Goal: Navigation & Orientation: Find specific page/section

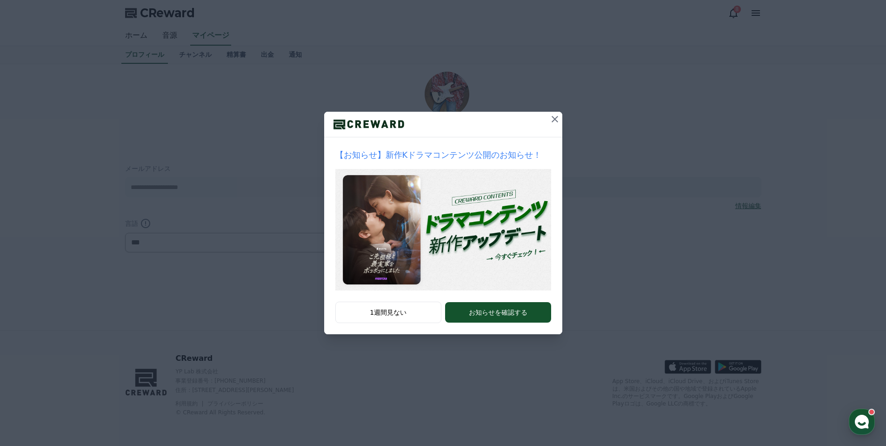
click at [553, 114] on icon at bounding box center [554, 119] width 11 height 11
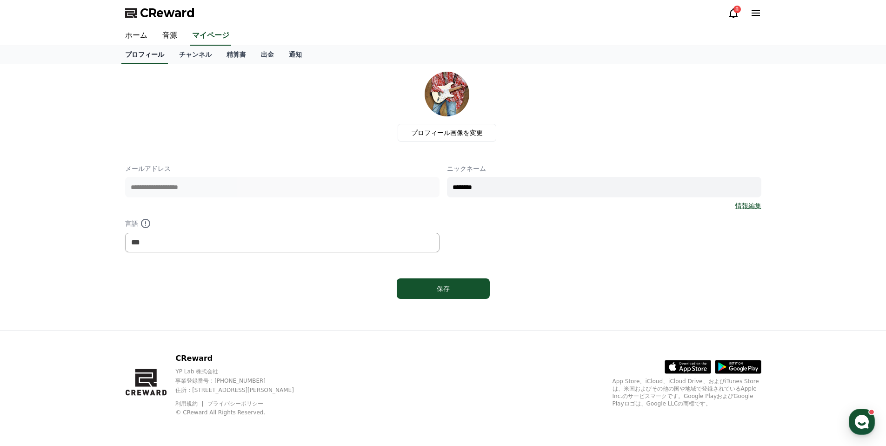
click at [154, 54] on link "プロフィール" at bounding box center [144, 55] width 47 height 18
drag, startPoint x: 198, startPoint y: 52, endPoint x: 206, endPoint y: 52, distance: 7.9
click at [198, 52] on link "チャンネル" at bounding box center [195, 55] width 47 height 18
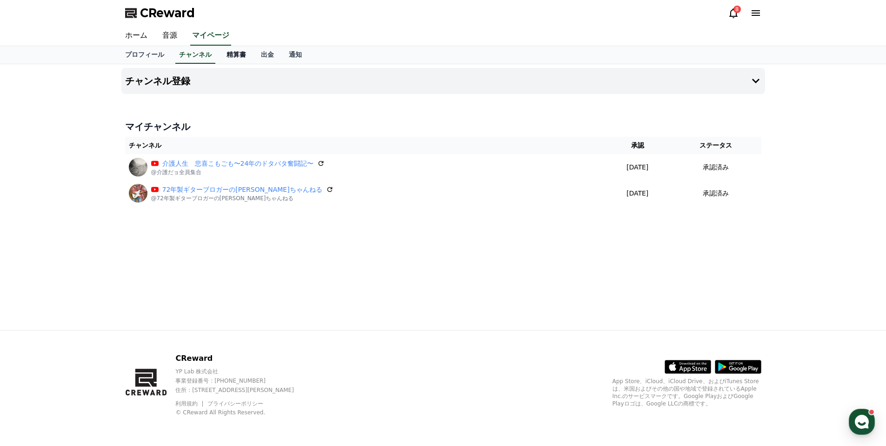
click at [235, 55] on link "精算書" at bounding box center [236, 55] width 34 height 18
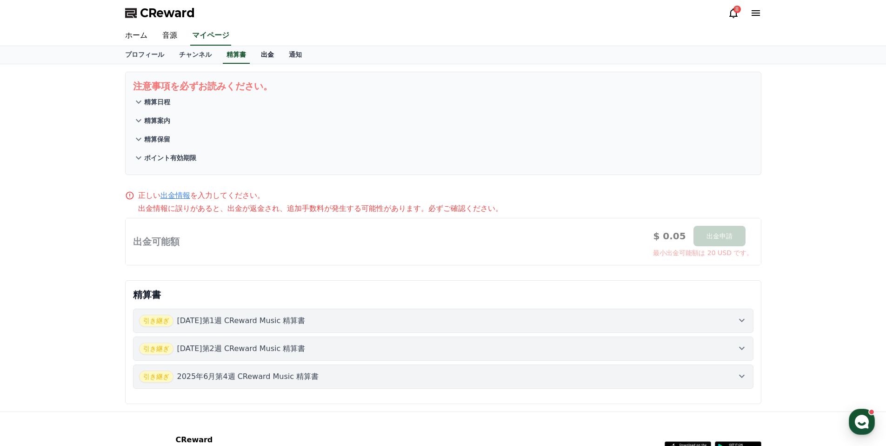
click at [272, 57] on link "出金" at bounding box center [268, 55] width 28 height 18
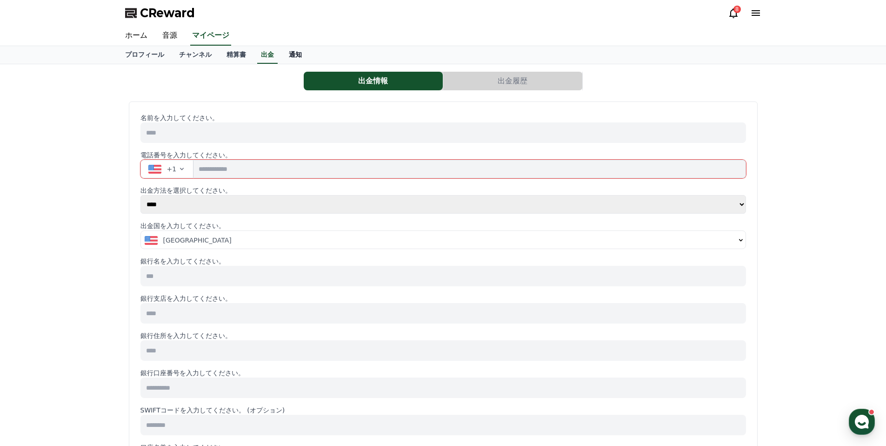
click at [289, 54] on link "通知" at bounding box center [295, 55] width 28 height 18
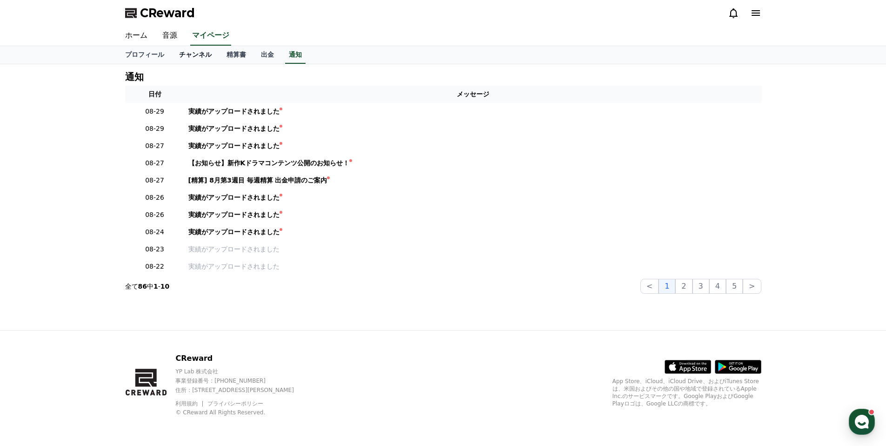
click at [196, 58] on link "チャンネル" at bounding box center [195, 55] width 47 height 18
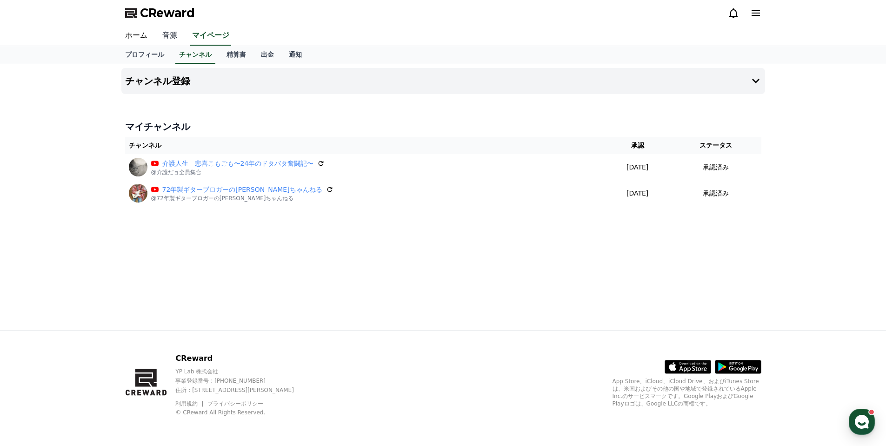
click at [166, 32] on link "音源" at bounding box center [170, 36] width 30 height 20
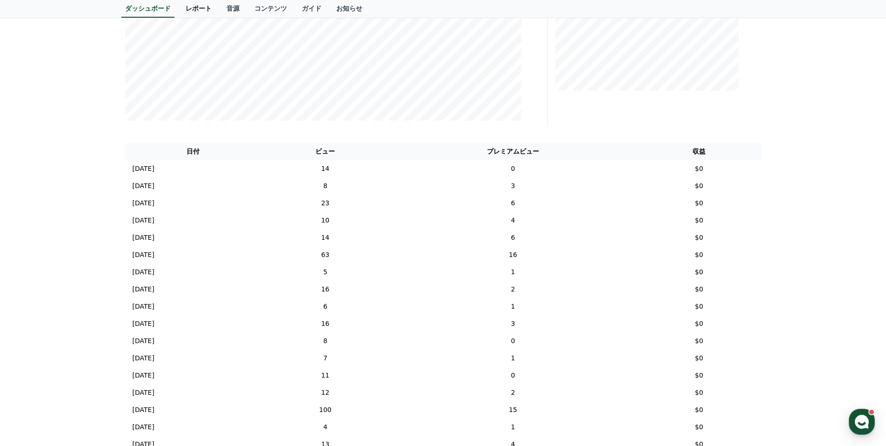
scroll to position [249, 0]
